Goal: Navigation & Orientation: Understand site structure

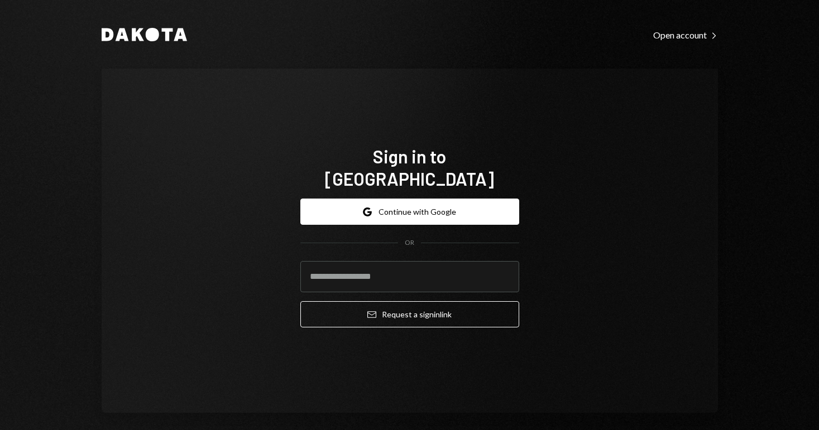
type input "**********"
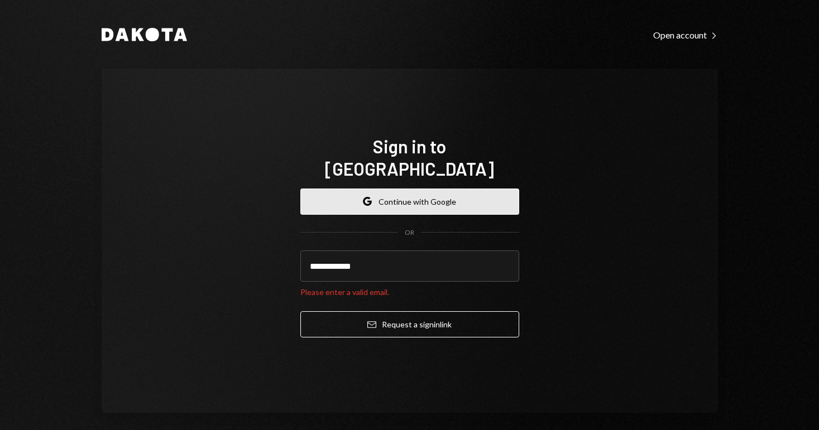
click at [398, 190] on button "Google Continue with Google" at bounding box center [409, 202] width 219 height 26
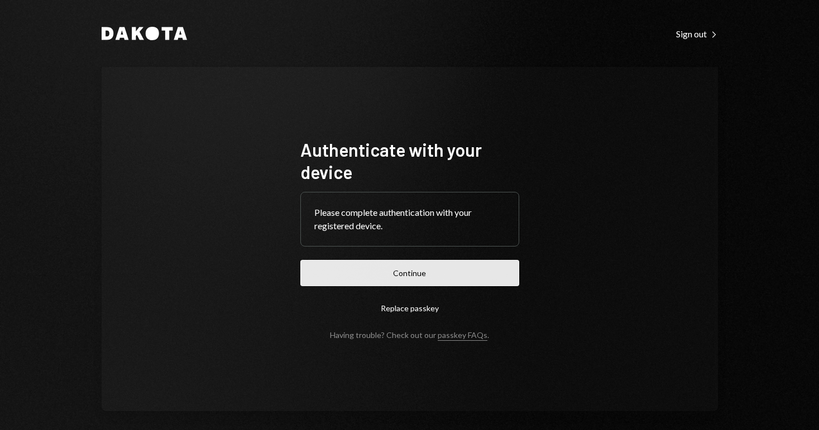
click at [435, 282] on button "Continue" at bounding box center [409, 273] width 219 height 26
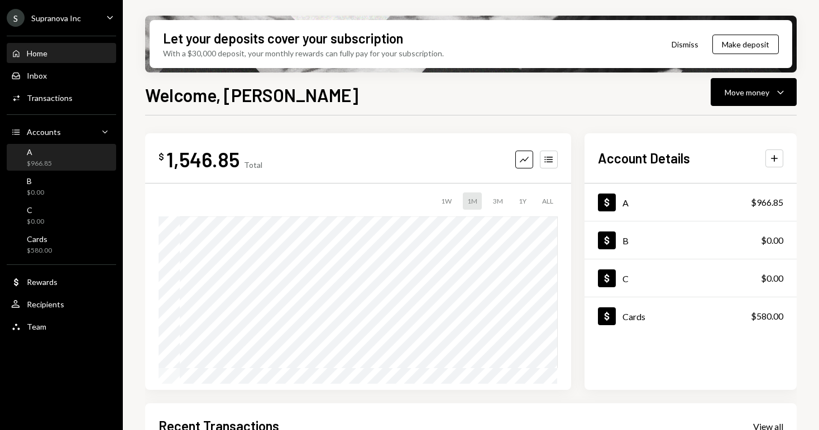
click at [39, 155] on div "A" at bounding box center [39, 151] width 25 height 9
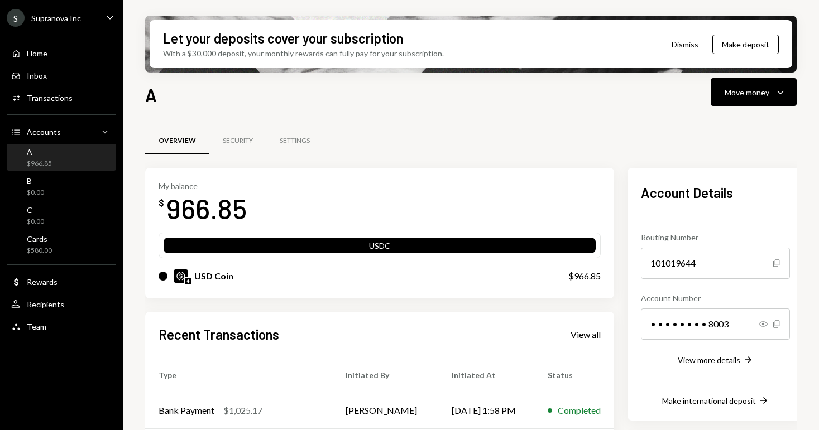
click at [723, 368] on div "Routing Number [FINANCIAL_ID] Copy Account Number • • • • • • • • 8003 Show Cop…" at bounding box center [715, 312] width 149 height 189
click at [721, 362] on div "View more details" at bounding box center [709, 360] width 63 height 9
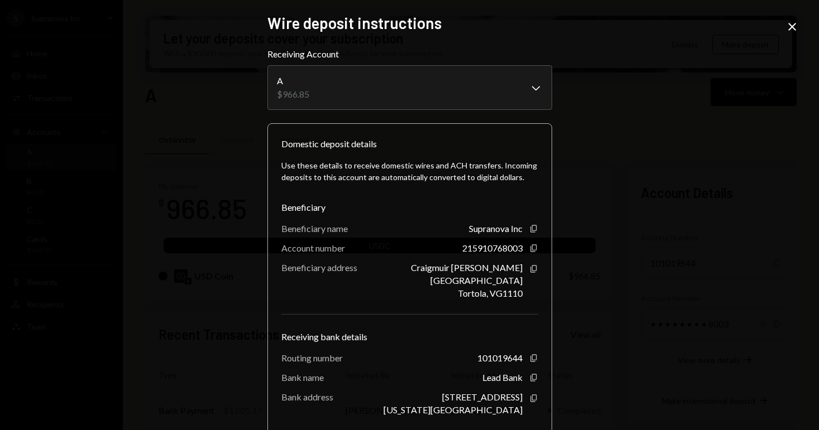
click at [794, 25] on icon at bounding box center [792, 27] width 8 height 8
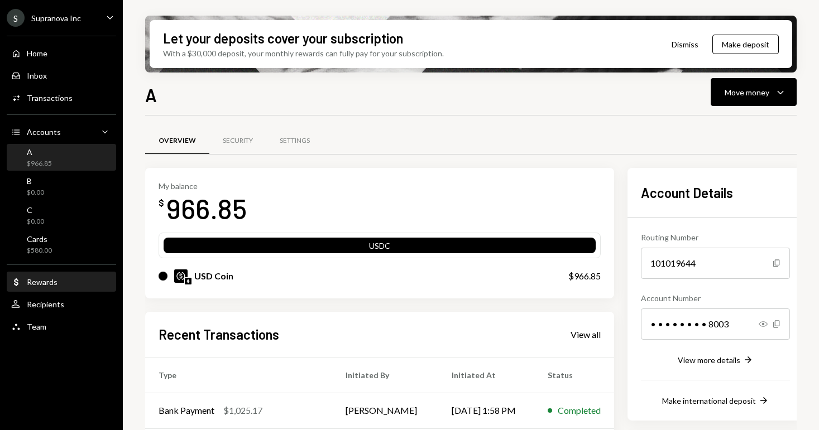
click at [37, 282] on div "Rewards" at bounding box center [42, 281] width 31 height 9
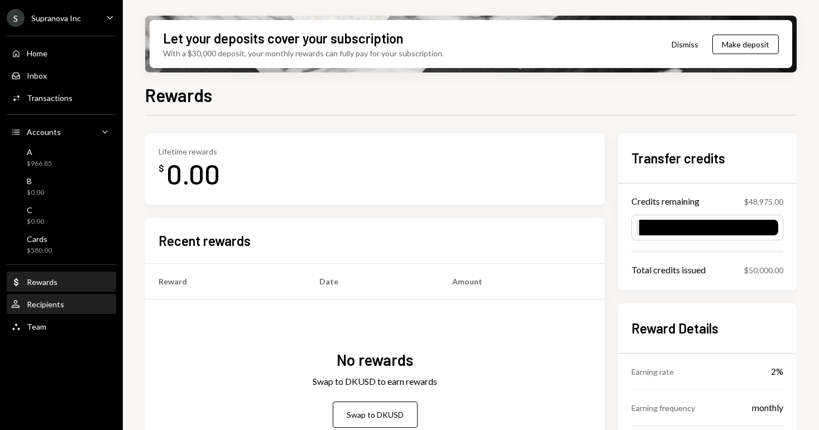
click at [41, 306] on div "Recipients" at bounding box center [45, 304] width 37 height 9
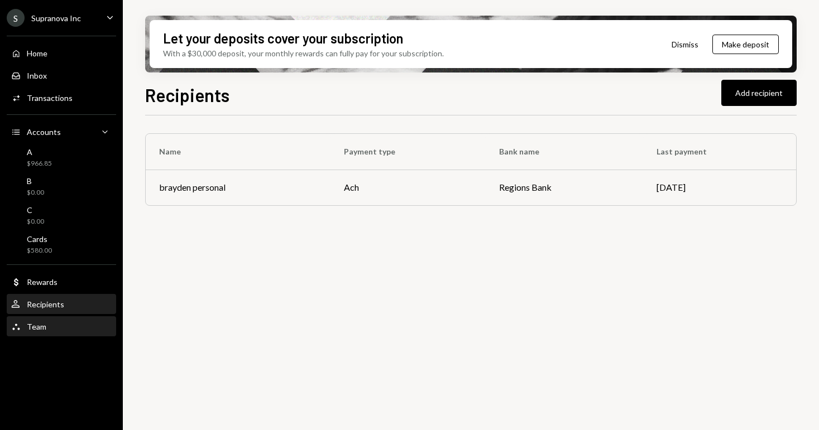
click at [41, 327] on div "Team" at bounding box center [37, 326] width 20 height 9
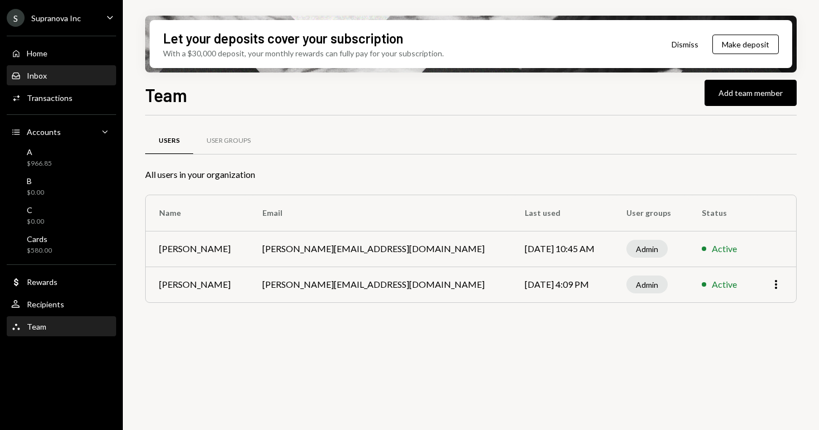
click at [41, 78] on div "Inbox" at bounding box center [37, 75] width 20 height 9
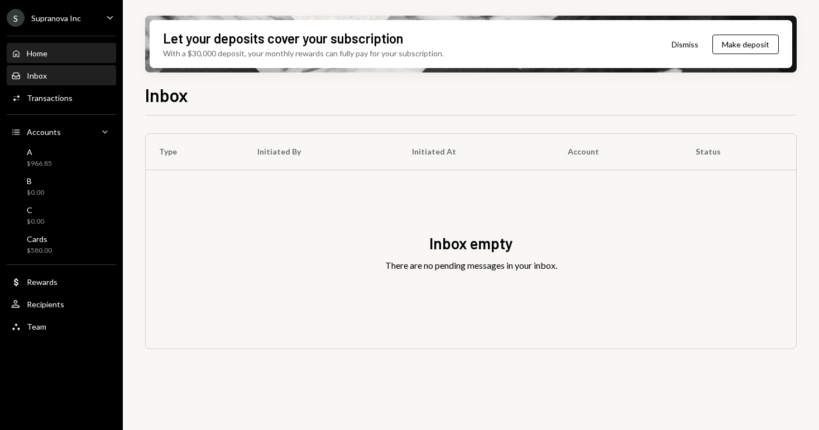
click at [33, 59] on div "Home Home" at bounding box center [61, 53] width 100 height 19
